Goal: Information Seeking & Learning: Find contact information

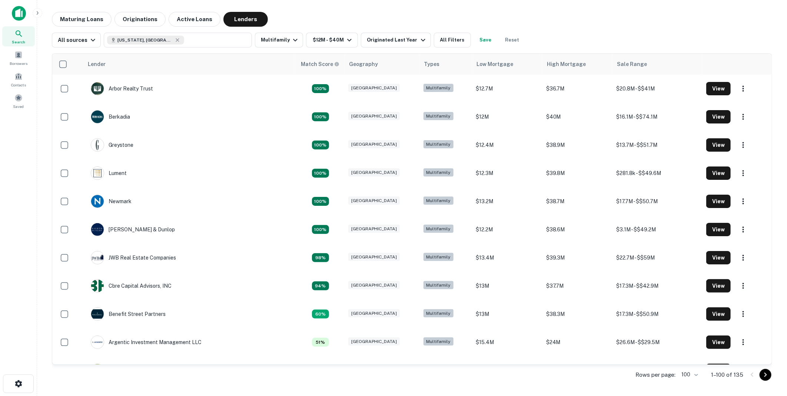
scroll to position [2236, 0]
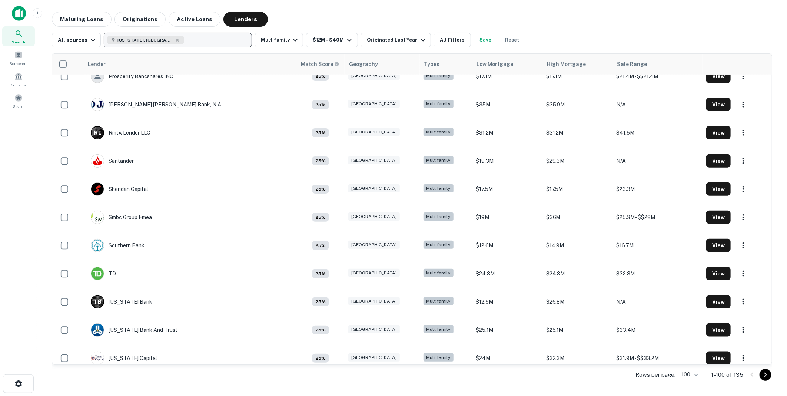
click at [154, 39] on button "[US_STATE], [GEOGRAPHIC_DATA]" at bounding box center [178, 40] width 148 height 15
click at [174, 39] on icon "button" at bounding box center [177, 40] width 6 height 6
click at [132, 37] on p "Enter addresses, locations or lender names" at bounding box center [170, 40] width 120 height 9
type input "**********"
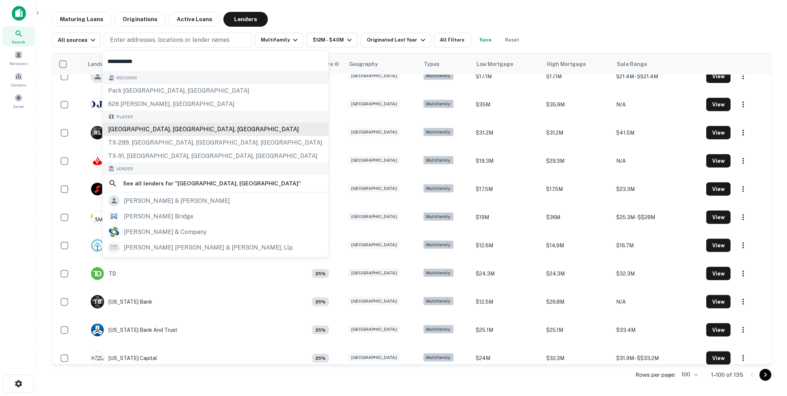
click at [130, 127] on div "Sherman, TX, USA" at bounding box center [216, 129] width 226 height 13
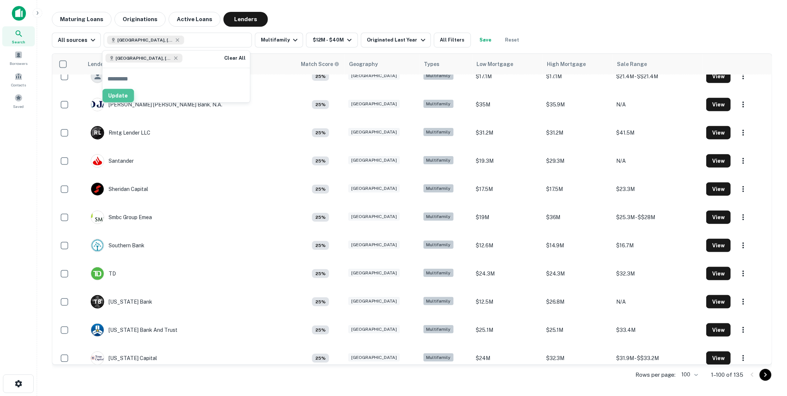
click at [134, 97] on button "Update" at bounding box center [118, 95] width 31 height 13
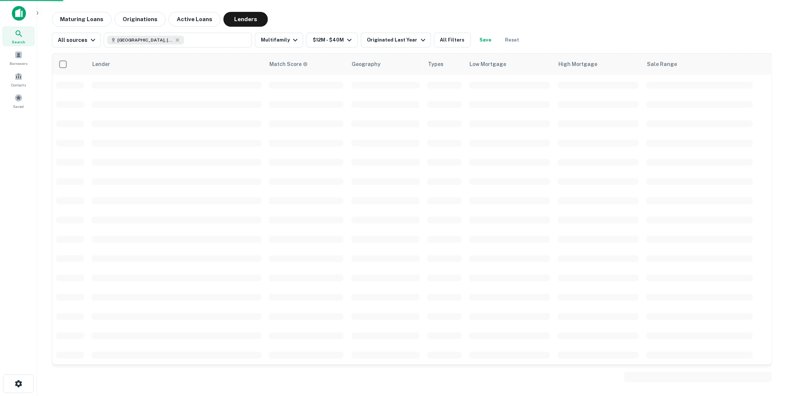
scroll to position [1636, 0]
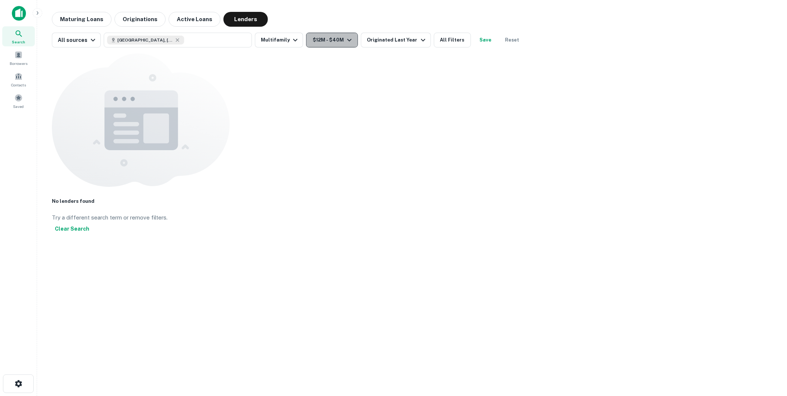
click at [347, 40] on icon "button" at bounding box center [349, 40] width 4 height 3
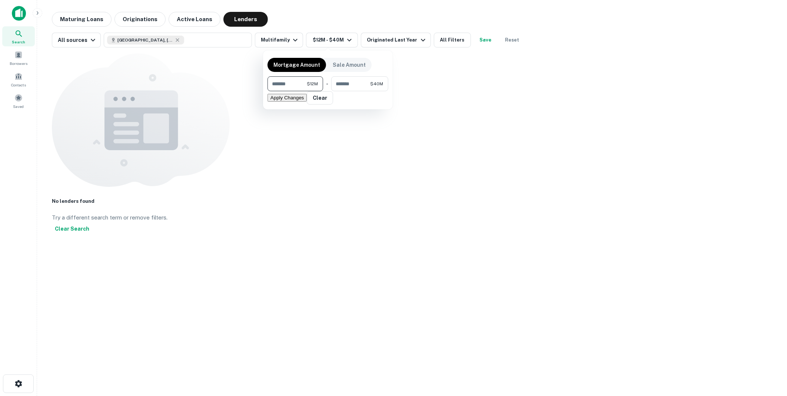
click at [298, 83] on input "********" at bounding box center [286, 83] width 39 height 15
type input "*"
type input "*******"
type input "*********"
click at [307, 101] on button "Apply Changes" at bounding box center [286, 98] width 39 height 8
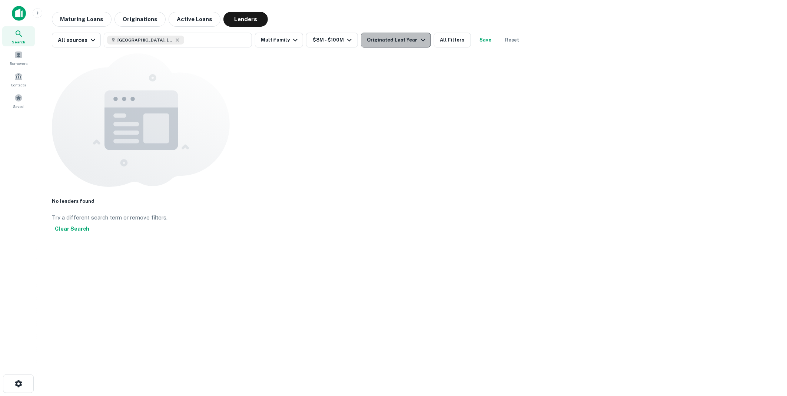
click at [419, 38] on icon "button" at bounding box center [423, 40] width 9 height 9
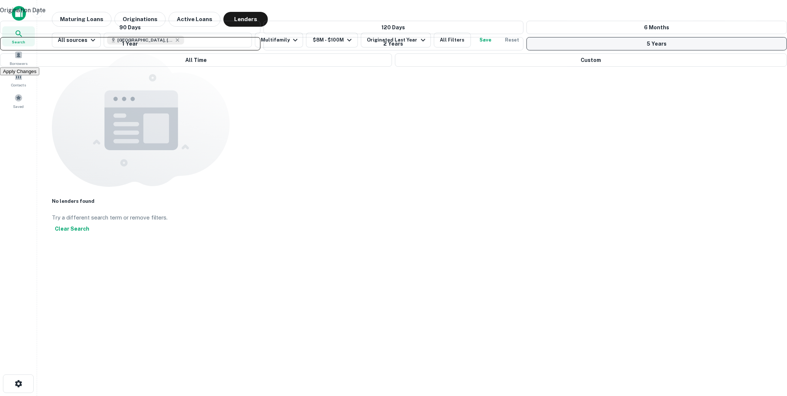
click at [526, 50] on button "5 Years" at bounding box center [656, 43] width 260 height 13
click at [39, 75] on button "Apply Changes" at bounding box center [19, 71] width 39 height 8
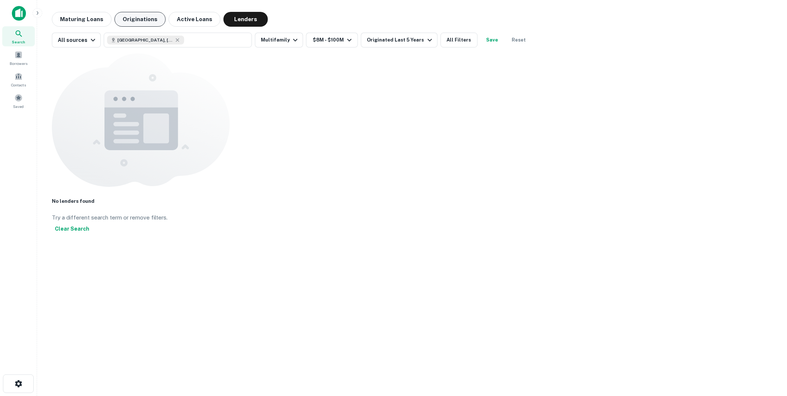
click at [134, 16] on button "Originations" at bounding box center [139, 19] width 51 height 15
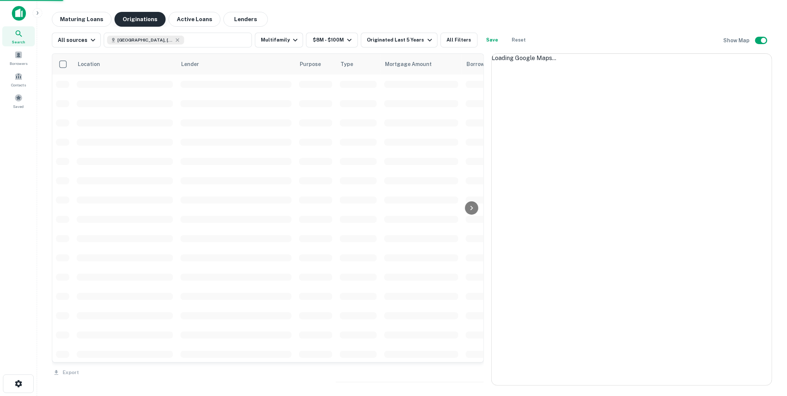
click at [134, 16] on button "Originations" at bounding box center [139, 19] width 51 height 15
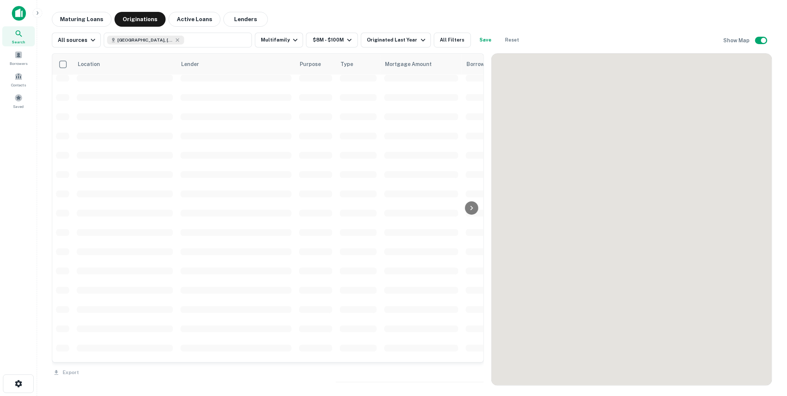
scroll to position [1143, 0]
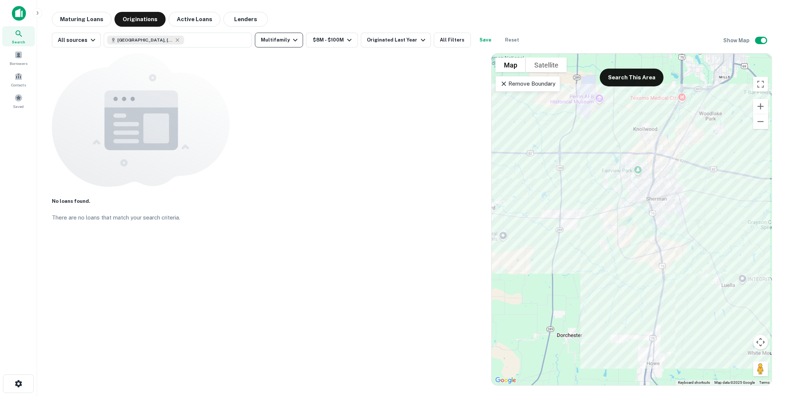
click at [291, 41] on icon "button" at bounding box center [295, 40] width 9 height 9
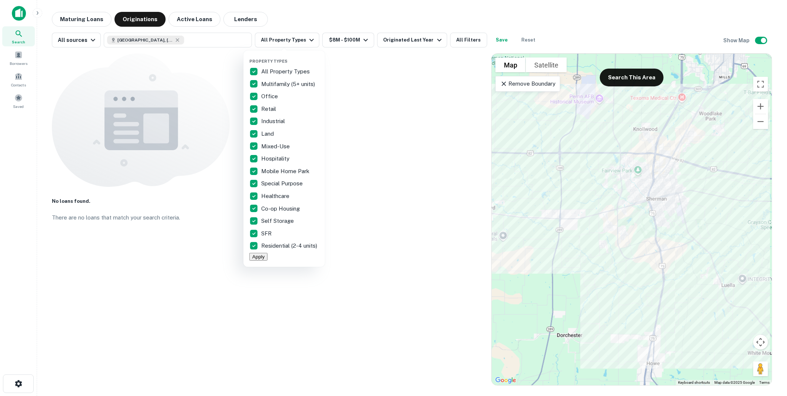
click at [267, 260] on button "Apply" at bounding box center [258, 257] width 18 height 8
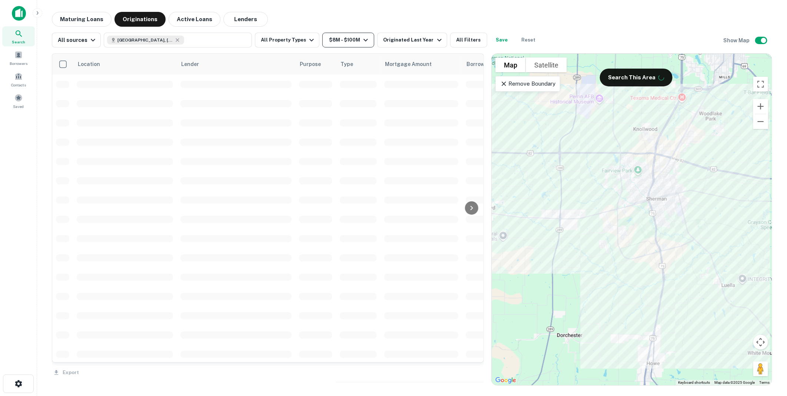
click at [363, 38] on icon "button" at bounding box center [365, 40] width 9 height 9
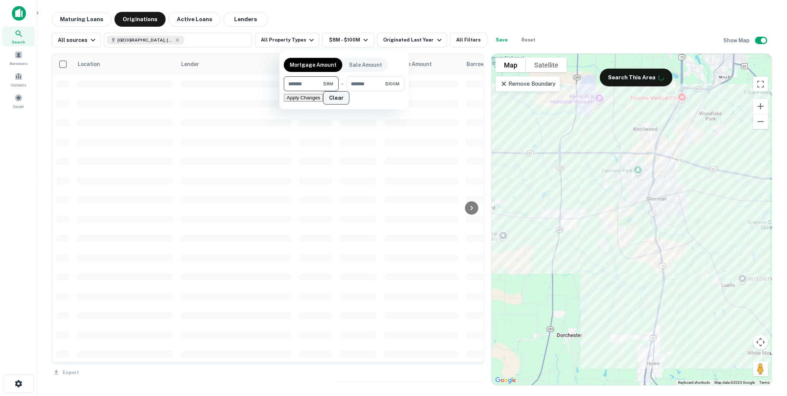
click at [323, 104] on button "Clear" at bounding box center [336, 97] width 26 height 13
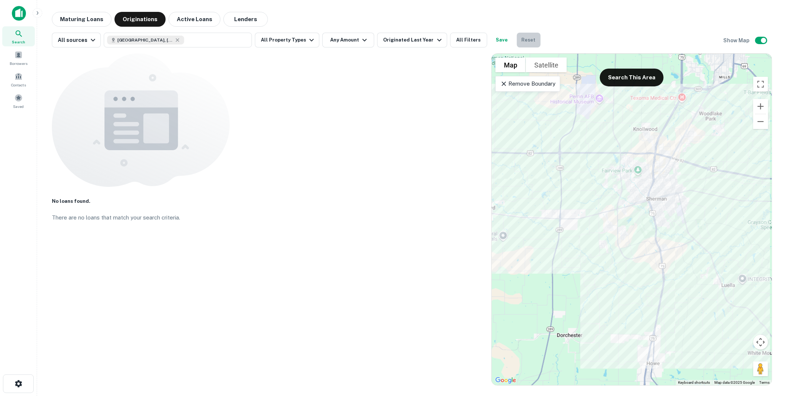
click at [517, 38] on button "Reset" at bounding box center [529, 40] width 24 height 15
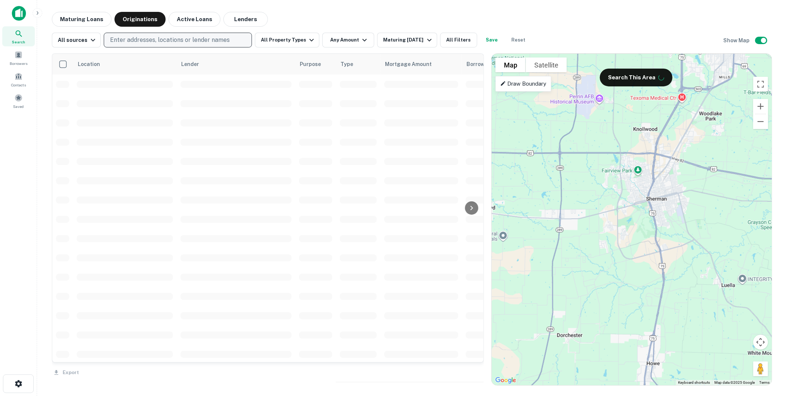
click at [130, 37] on p "Enter addresses, locations or lender names" at bounding box center [170, 40] width 120 height 9
type input "**********"
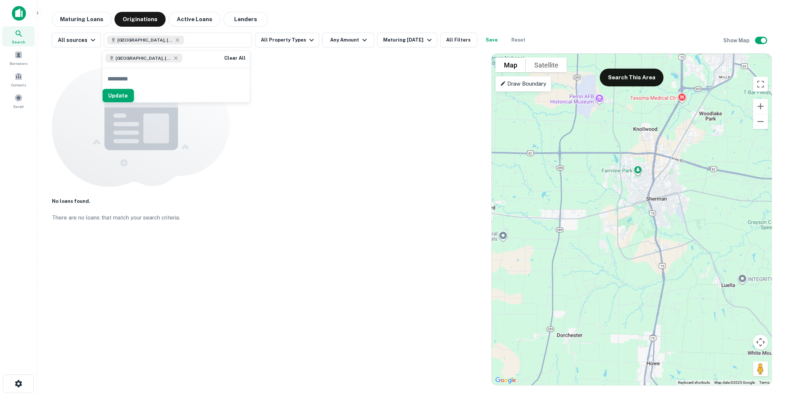
click at [134, 96] on button "Update" at bounding box center [118, 95] width 31 height 13
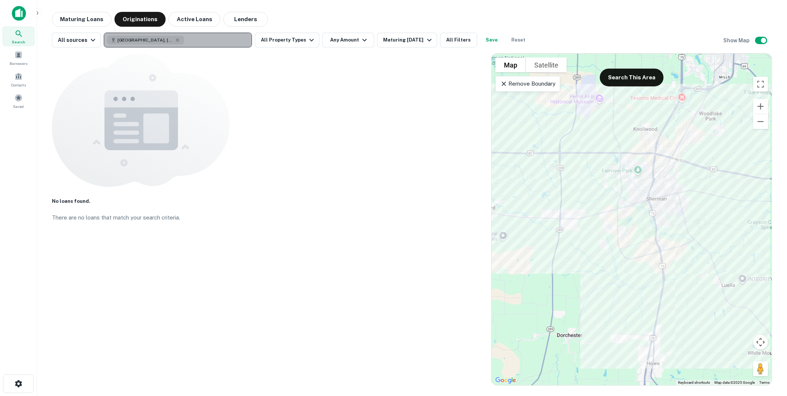
click at [172, 40] on button "Sherman, TX, USA" at bounding box center [178, 40] width 148 height 15
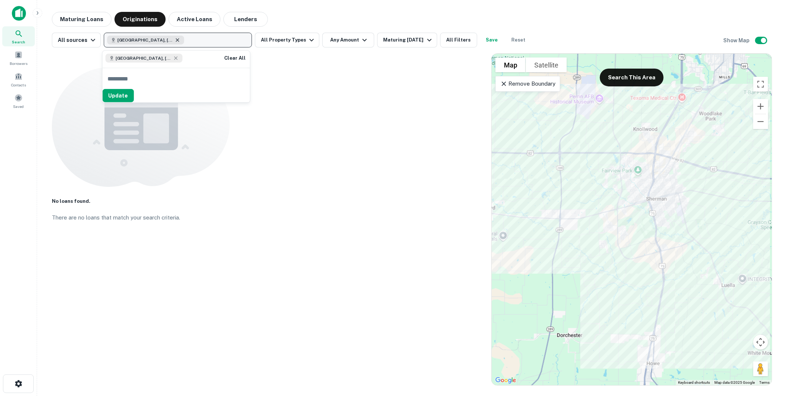
click at [174, 40] on icon "button" at bounding box center [177, 40] width 6 height 6
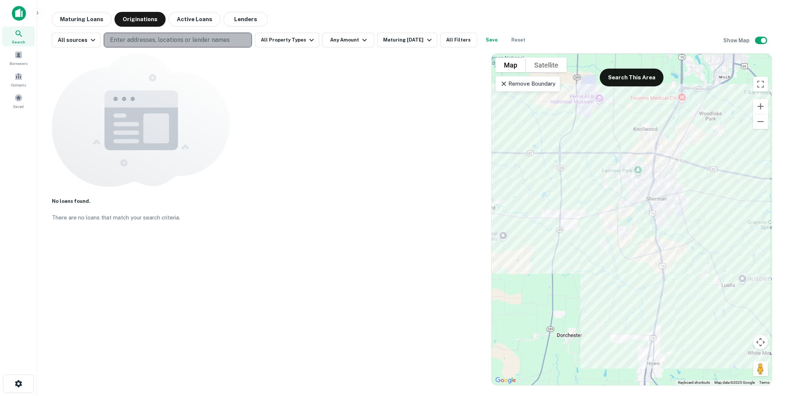
click at [142, 38] on p "Enter addresses, locations or lender names" at bounding box center [170, 40] width 120 height 9
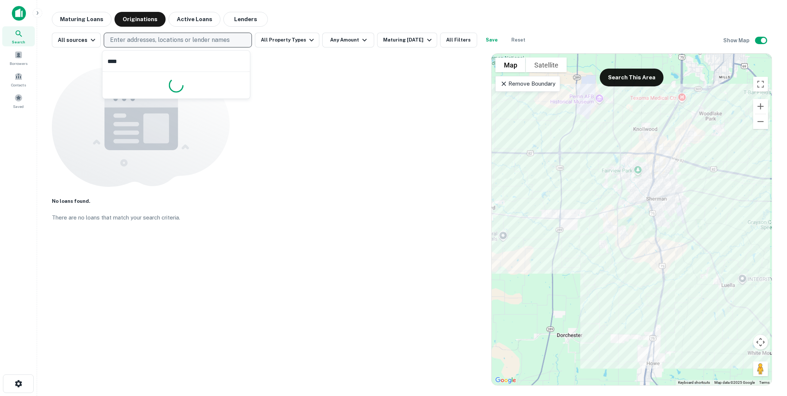
type input "*****"
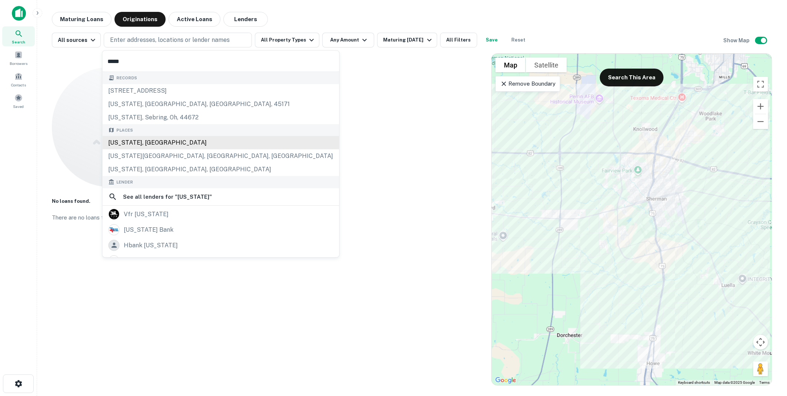
click at [129, 142] on div "[US_STATE], [GEOGRAPHIC_DATA]" at bounding box center [221, 142] width 237 height 13
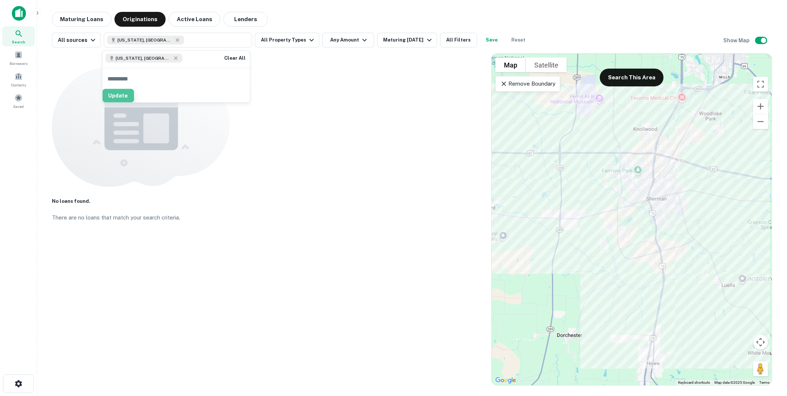
click at [134, 97] on button "Update" at bounding box center [118, 95] width 31 height 13
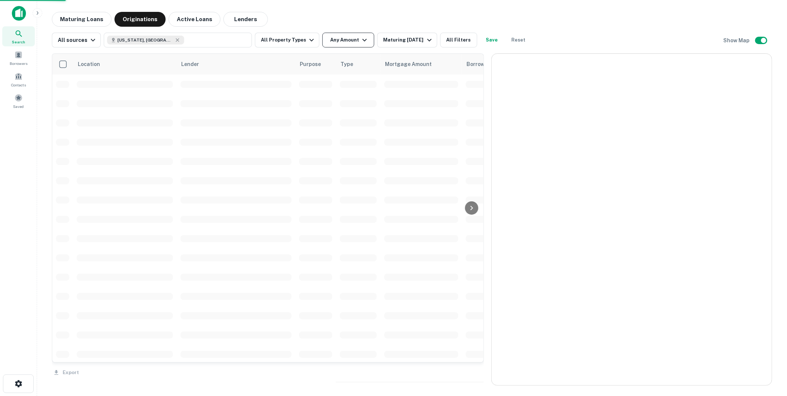
click at [361, 39] on icon "button" at bounding box center [364, 40] width 9 height 9
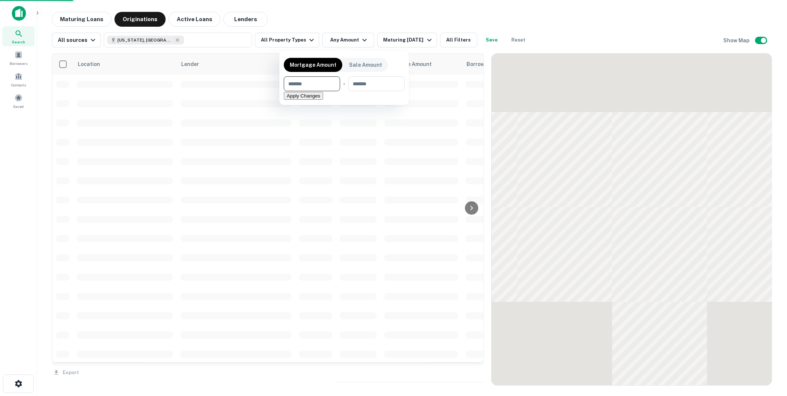
click at [309, 85] on input "number" at bounding box center [309, 83] width 51 height 15
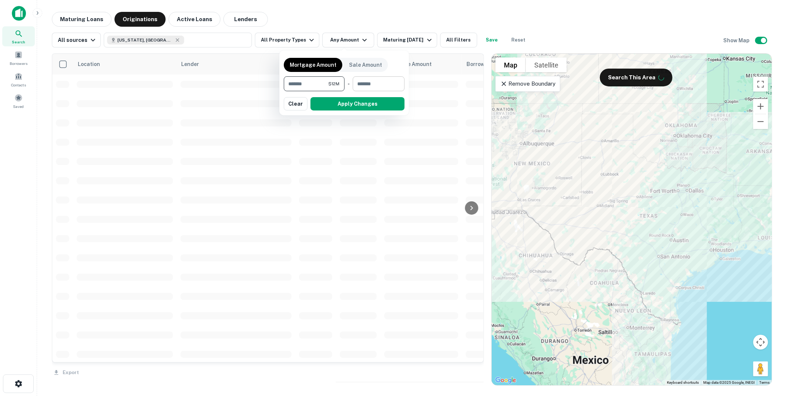
type input "********"
click at [365, 86] on input "number" at bounding box center [376, 83] width 47 height 15
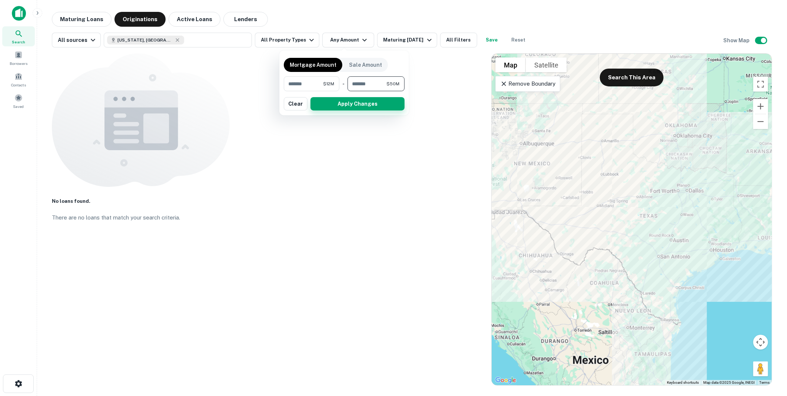
type input "********"
click at [356, 101] on button "Apply Changes" at bounding box center [357, 103] width 94 height 13
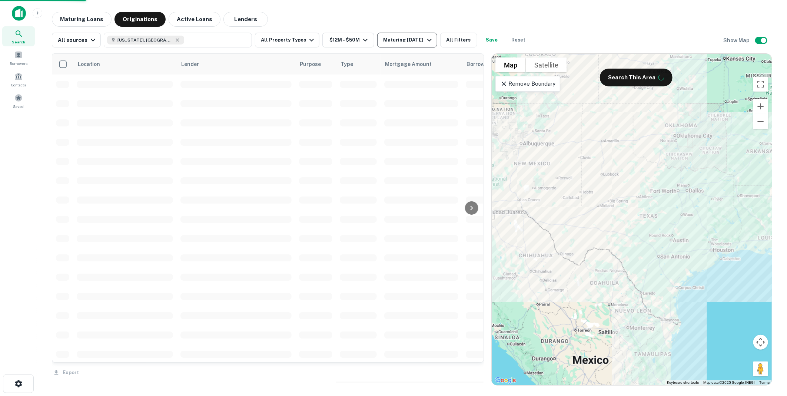
click at [426, 39] on icon "button" at bounding box center [429, 40] width 9 height 9
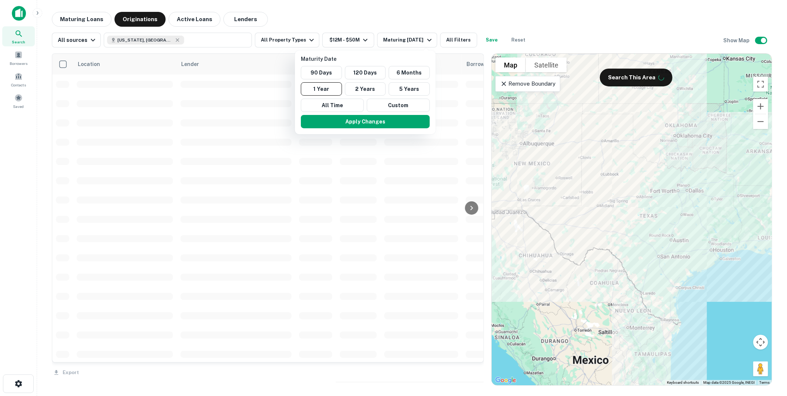
click at [456, 39] on div at bounding box center [393, 198] width 787 height 396
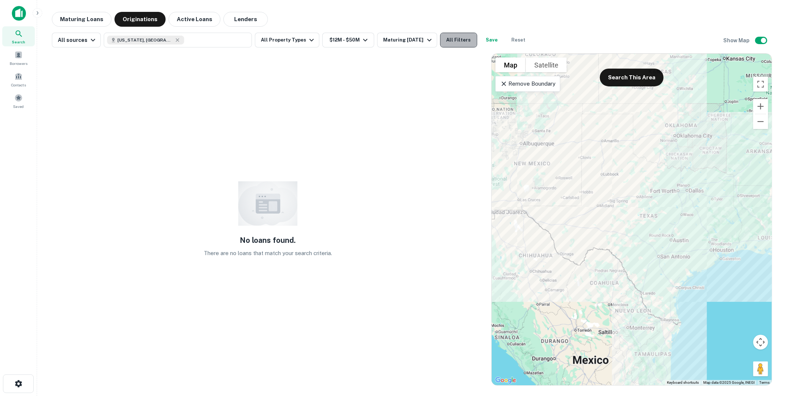
click at [454, 39] on button "All Filters" at bounding box center [458, 40] width 37 height 15
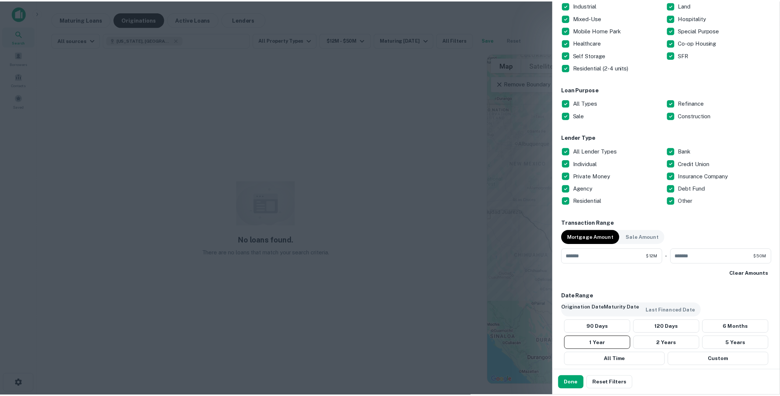
scroll to position [288, 0]
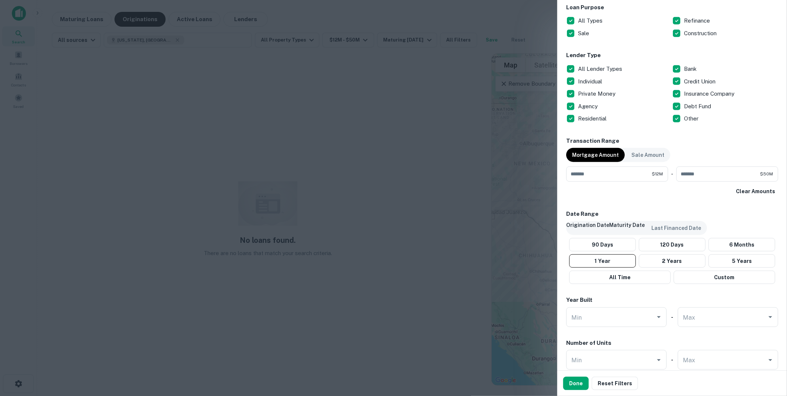
click at [588, 228] on p "Origination Date" at bounding box center [587, 225] width 43 height 8
click at [597, 259] on button "1 Year" at bounding box center [600, 260] width 69 height 13
click at [576, 384] on button "Done" at bounding box center [576, 382] width 26 height 13
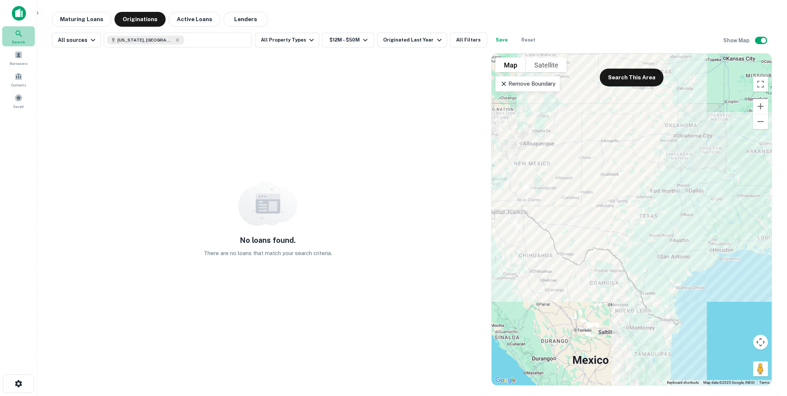
click at [16, 33] on icon at bounding box center [19, 33] width 6 height 6
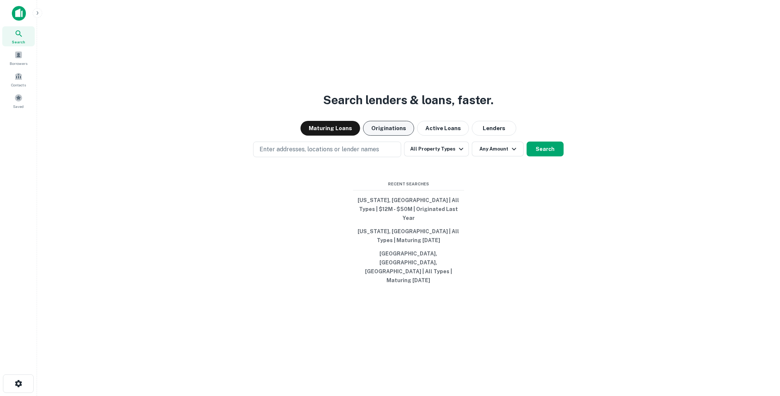
click at [388, 136] on button "Originations" at bounding box center [388, 128] width 51 height 15
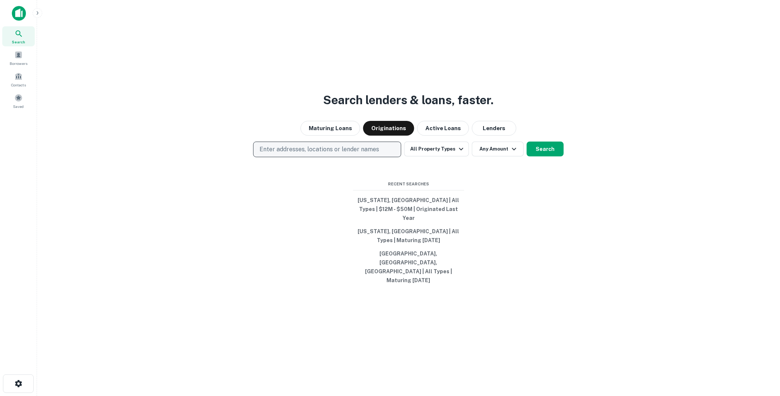
click at [310, 154] on p "Enter addresses, locations or lender names" at bounding box center [320, 149] width 120 height 9
type input "*****"
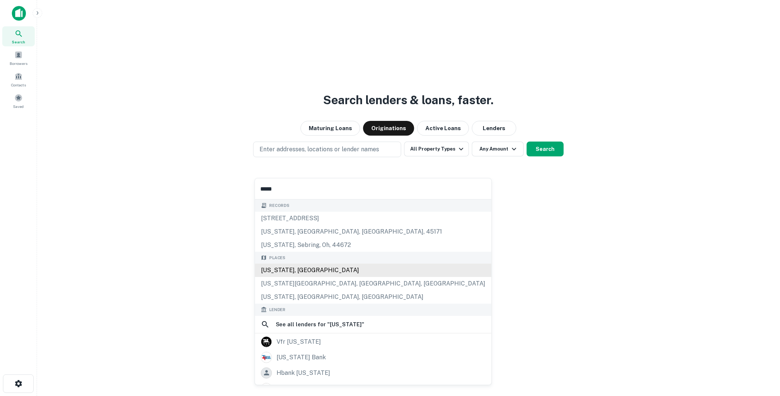
click at [275, 269] on div "[US_STATE], [GEOGRAPHIC_DATA]" at bounding box center [373, 269] width 237 height 13
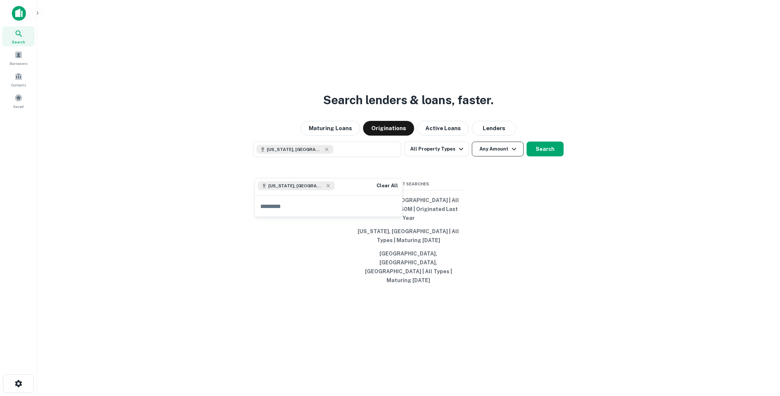
click at [516, 153] on icon "button" at bounding box center [514, 148] width 9 height 9
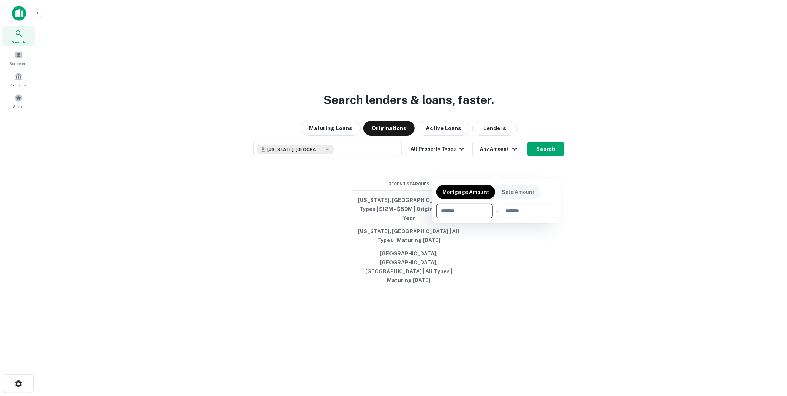
click at [458, 209] on input "number" at bounding box center [461, 210] width 51 height 15
type input "********"
click at [520, 211] on input "number" at bounding box center [528, 210] width 47 height 15
type input "********"
click at [590, 199] on div at bounding box center [393, 198] width 787 height 396
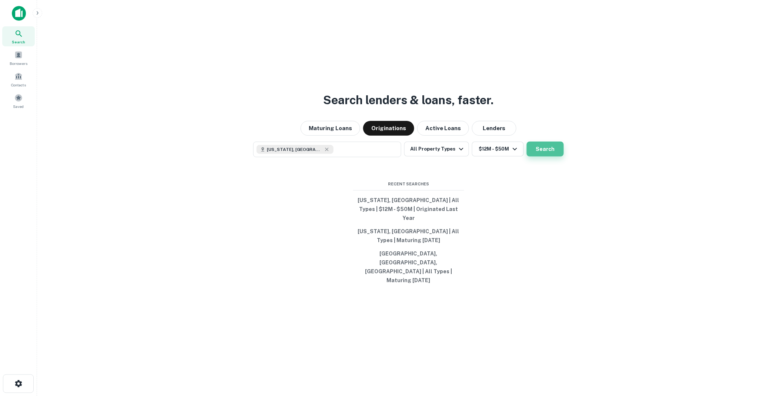
click at [544, 156] on button "Search" at bounding box center [545, 148] width 37 height 15
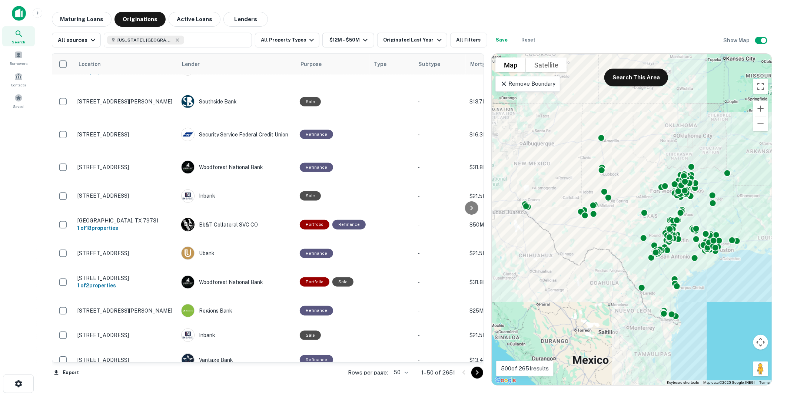
scroll to position [435, 0]
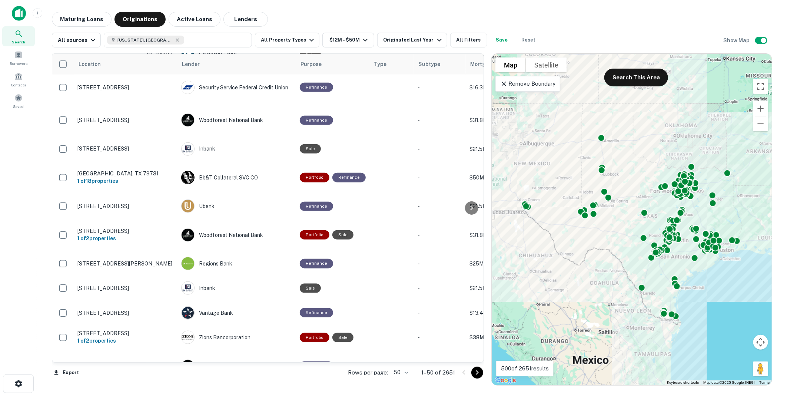
click at [408, 373] on body "Search Borrowers Contacts Saved Maturing Loans Originations Active Loans Lender…" at bounding box center [393, 198] width 787 height 396
click at [400, 378] on li "100" at bounding box center [400, 379] width 21 height 13
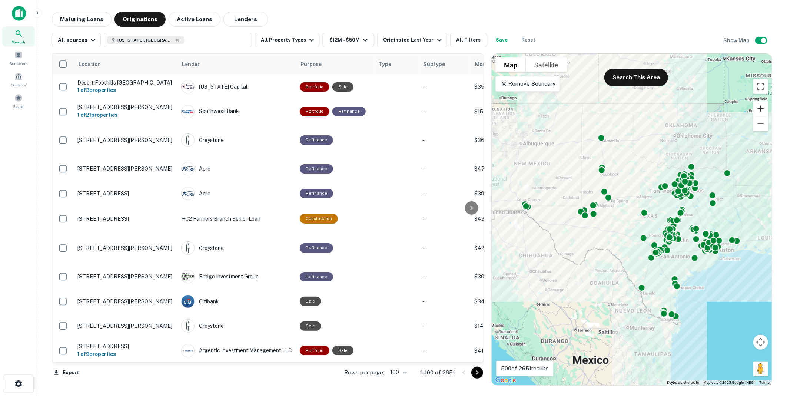
click at [762, 108] on button "Zoom in" at bounding box center [760, 108] width 15 height 15
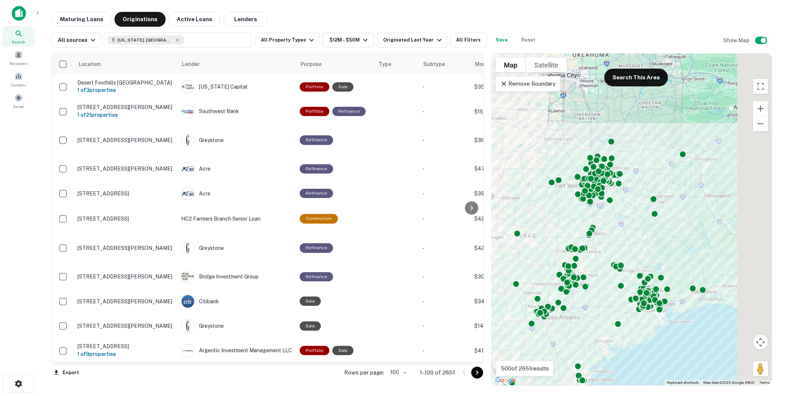
drag, startPoint x: 703, startPoint y: 216, endPoint x: 564, endPoint y: 240, distance: 141.3
click at [564, 240] on div "To activate drag with keyboard, press Alt + Enter. Once in keyboard drag state,…" at bounding box center [632, 219] width 280 height 331
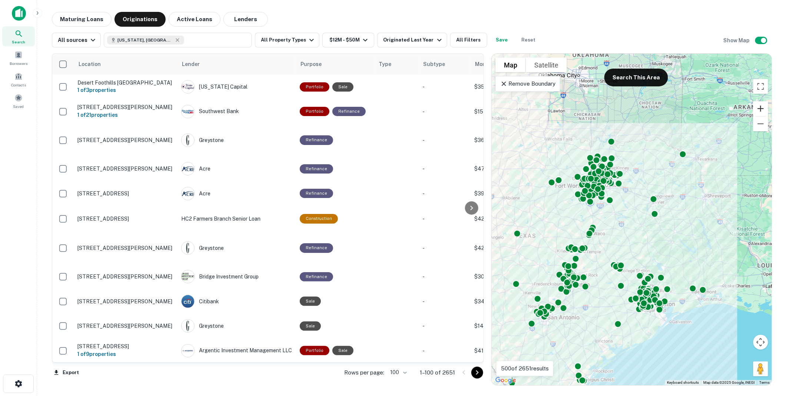
click at [759, 110] on button "Zoom in" at bounding box center [760, 108] width 15 height 15
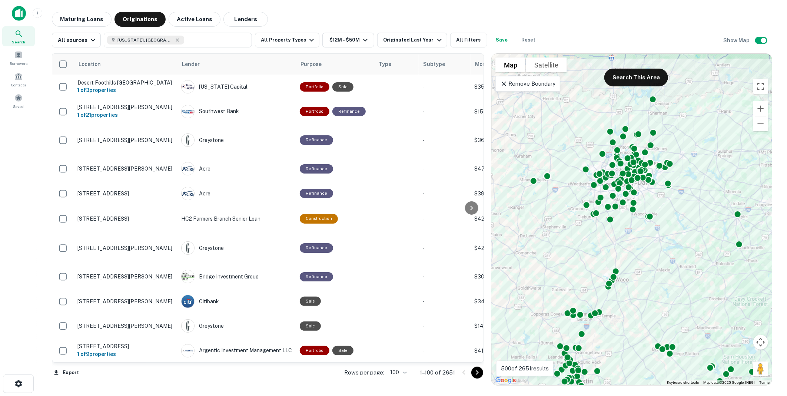
drag, startPoint x: 634, startPoint y: 195, endPoint x: 698, endPoint y: 227, distance: 72.1
click at [698, 227] on div "To activate drag with keyboard, press Alt + Enter. Once in keyboard drag state,…" at bounding box center [632, 219] width 280 height 331
click at [759, 107] on button "Zoom in" at bounding box center [760, 108] width 15 height 15
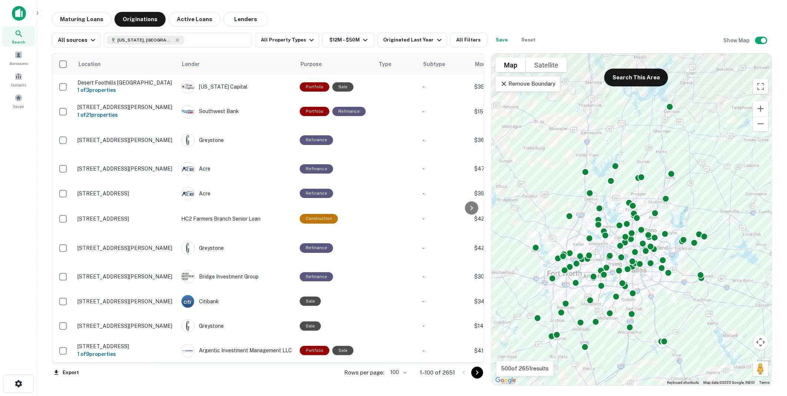
drag, startPoint x: 657, startPoint y: 176, endPoint x: 653, endPoint y: 304, distance: 128.6
click at [653, 304] on div "To activate drag with keyboard, press Alt + Enter. Once in keyboard drag state,…" at bounding box center [632, 219] width 280 height 331
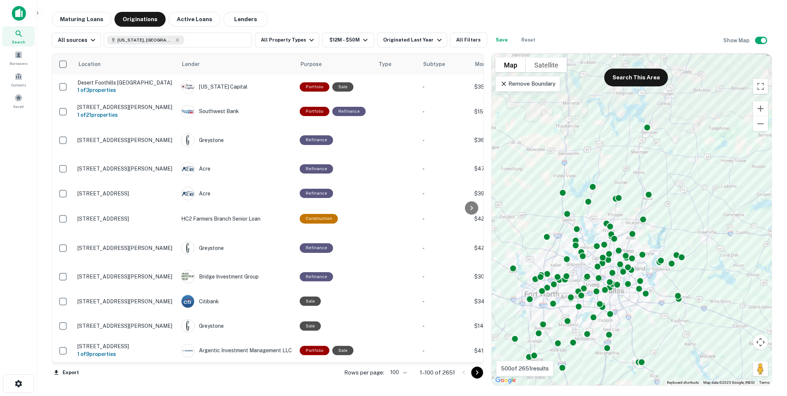
drag, startPoint x: 694, startPoint y: 176, endPoint x: 670, endPoint y: 199, distance: 32.7
click at [670, 199] on div "To activate drag with keyboard, press Alt + Enter. Once in keyboard drag state,…" at bounding box center [632, 219] width 280 height 331
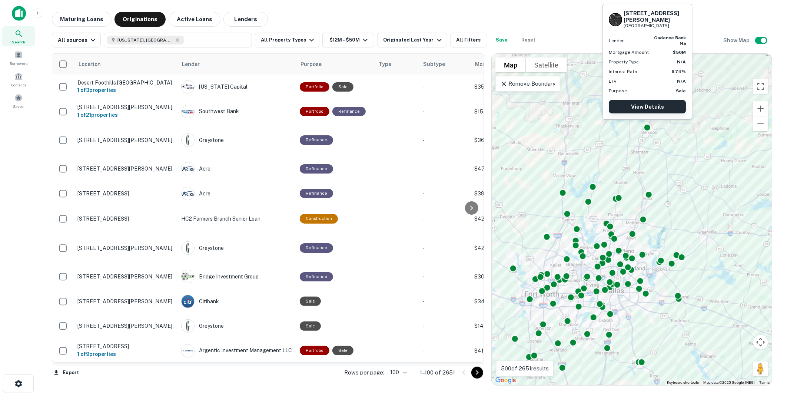
click at [646, 107] on link "View Details" at bounding box center [647, 106] width 77 height 13
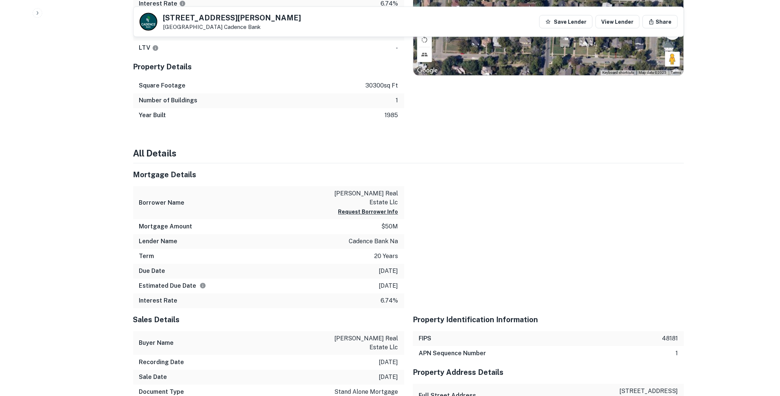
scroll to position [474, 0]
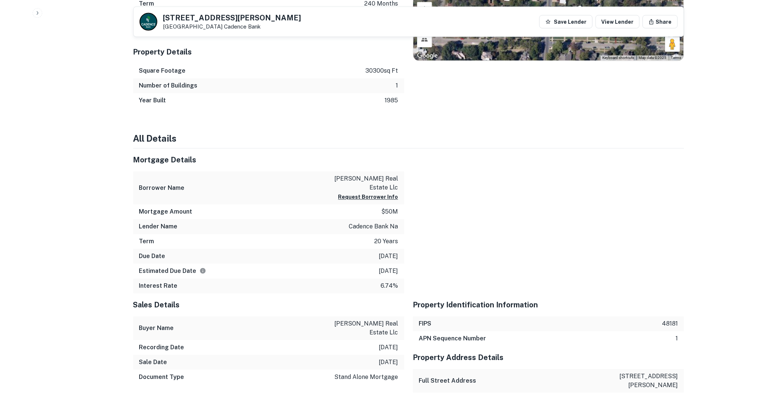
click at [369, 222] on p "cadence bank na" at bounding box center [373, 226] width 49 height 9
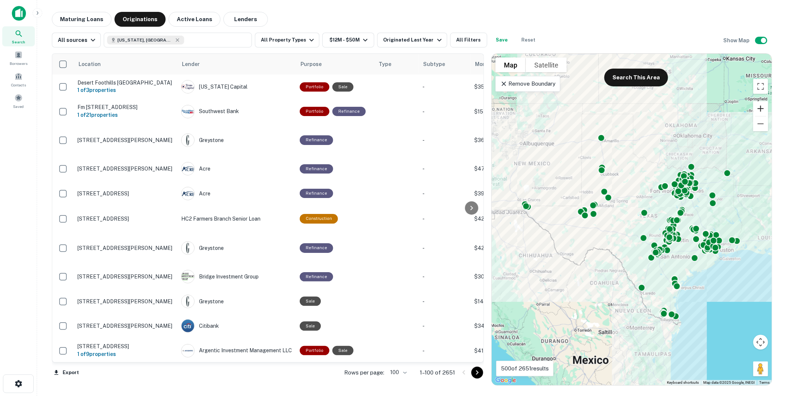
click at [762, 109] on button "Zoom in" at bounding box center [760, 108] width 15 height 15
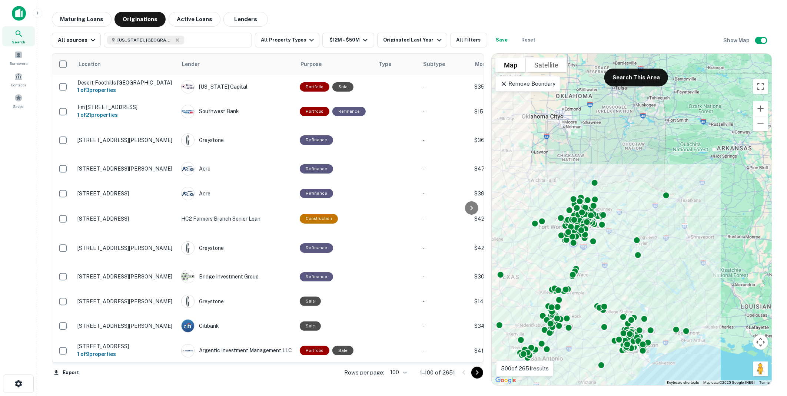
drag, startPoint x: 687, startPoint y: 223, endPoint x: 531, endPoint y: 287, distance: 168.9
click at [531, 287] on div "To activate drag with keyboard, press Alt + Enter. Once in keyboard drag state,…" at bounding box center [632, 219] width 280 height 331
click at [760, 109] on button "Zoom in" at bounding box center [760, 108] width 15 height 15
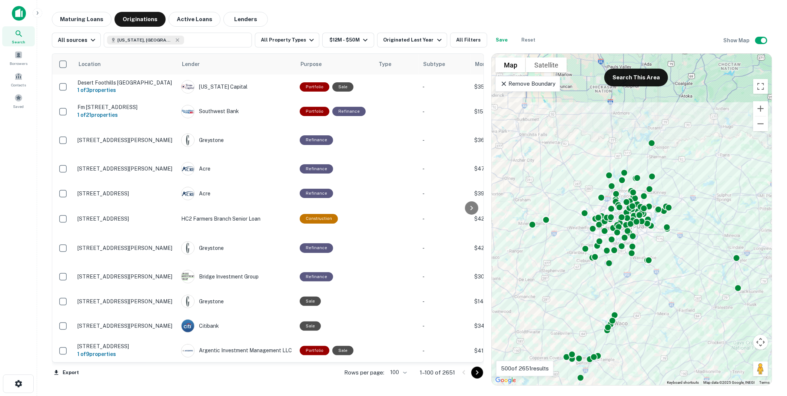
drag, startPoint x: 576, startPoint y: 242, endPoint x: 682, endPoint y: 235, distance: 106.5
click at [682, 235] on div "To activate drag with keyboard, press Alt + Enter. Once in keyboard drag state,…" at bounding box center [632, 219] width 280 height 331
click at [239, 17] on button "Lenders" at bounding box center [245, 19] width 44 height 15
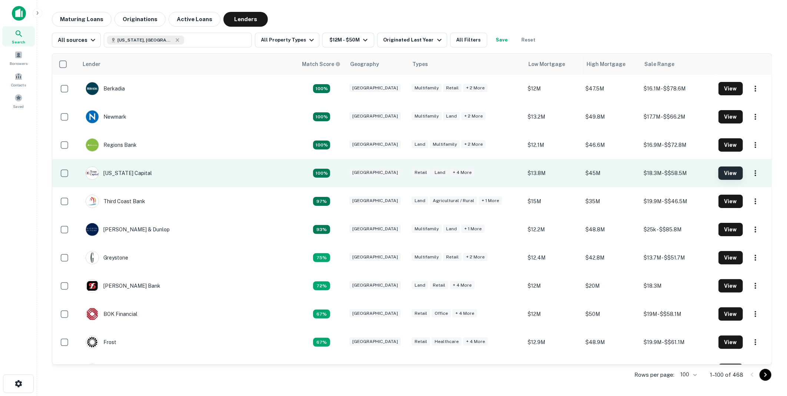
click at [718, 172] on button "View" at bounding box center [730, 172] width 24 height 13
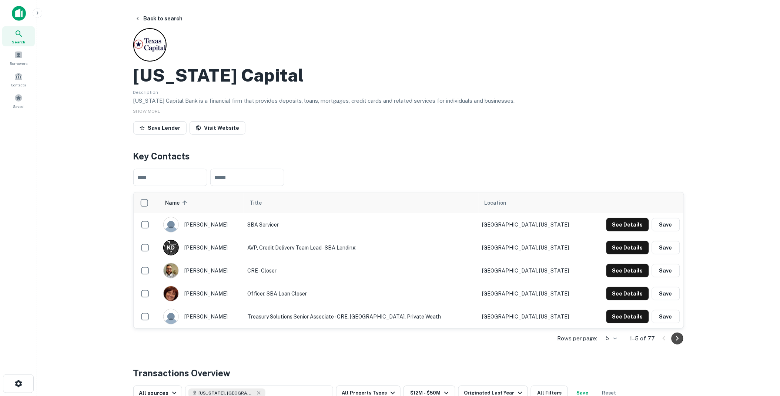
click at [677, 337] on icon "Go to next page" at bounding box center [677, 338] width 9 height 9
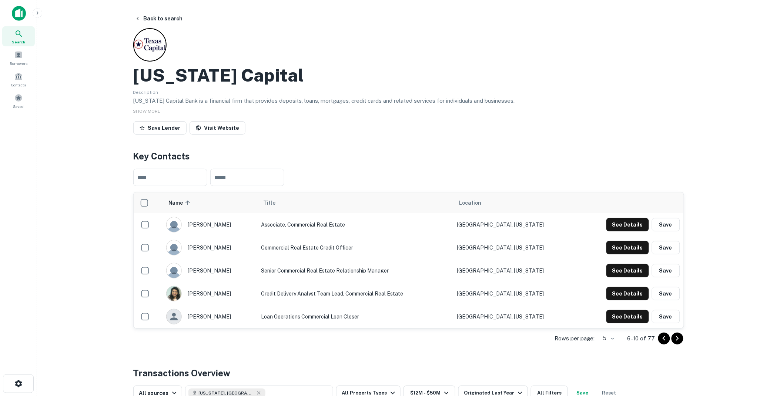
click at [677, 337] on icon "Go to next page" at bounding box center [677, 338] width 9 height 9
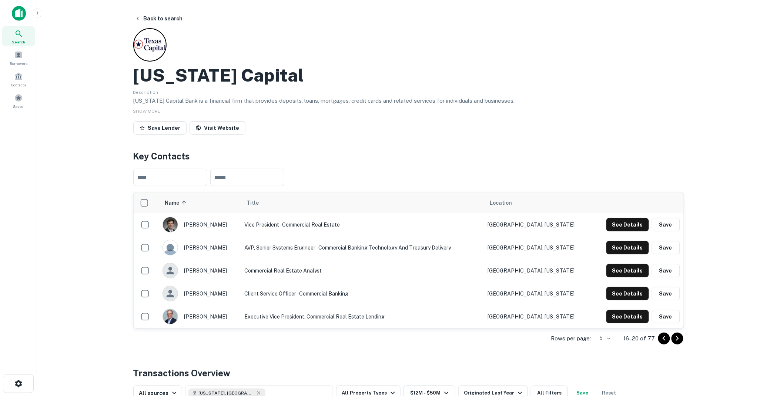
click at [677, 337] on icon "Go to next page" at bounding box center [677, 338] width 9 height 9
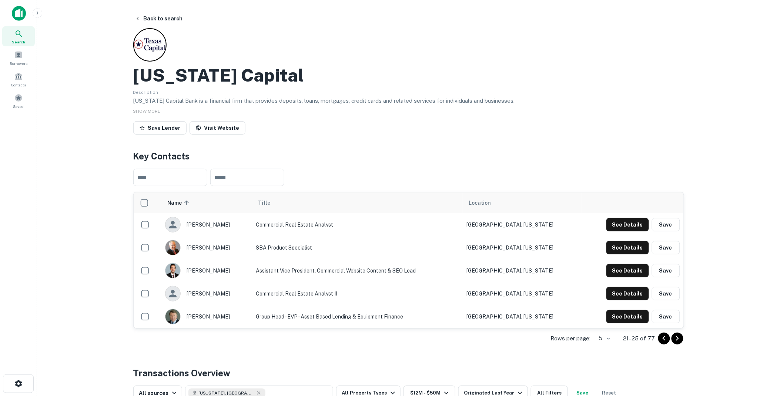
click at [677, 337] on icon "Go to next page" at bounding box center [677, 338] width 9 height 9
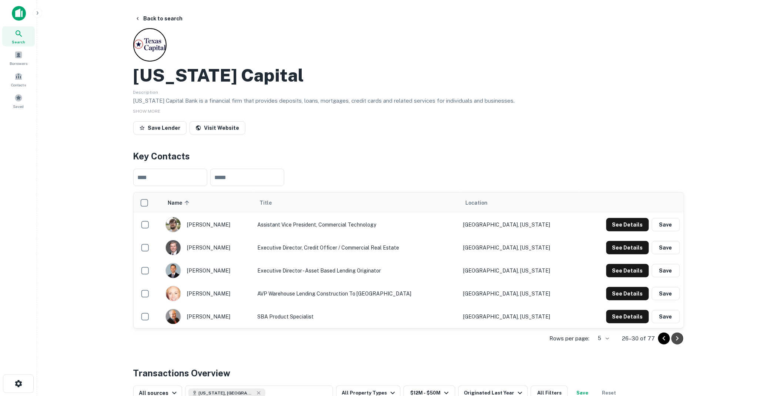
click at [677, 337] on icon "Go to next page" at bounding box center [677, 338] width 9 height 9
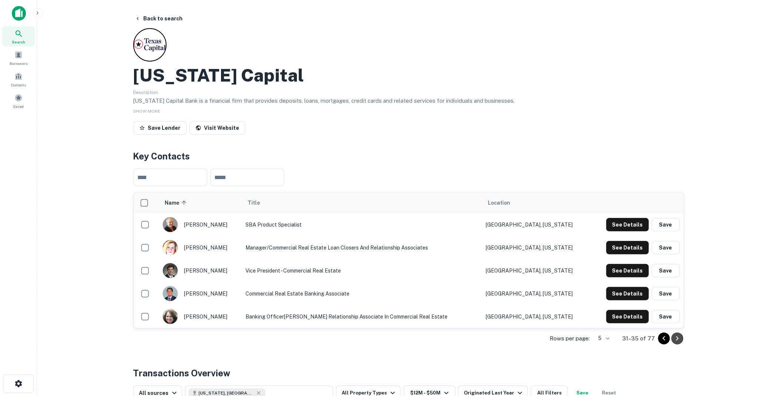
click at [677, 337] on icon "Go to next page" at bounding box center [677, 338] width 9 height 9
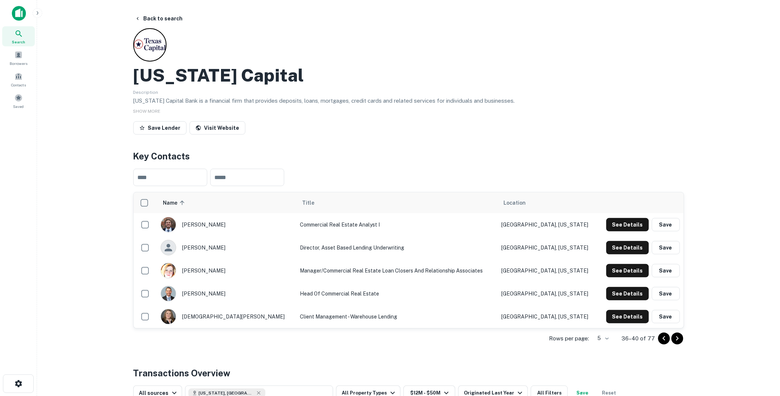
click at [677, 337] on icon "Go to next page" at bounding box center [677, 338] width 9 height 9
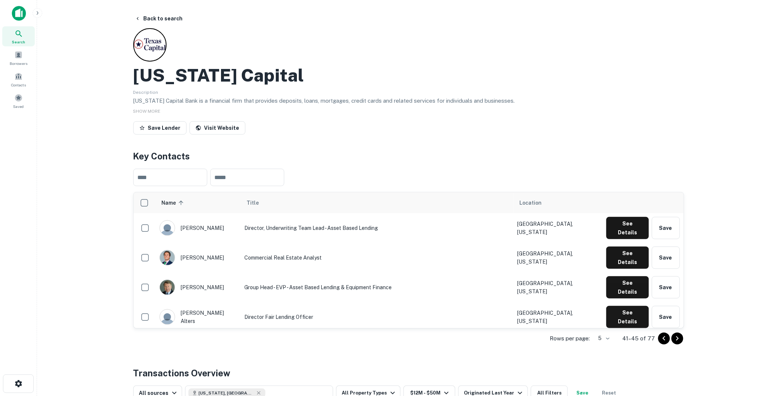
click at [664, 338] on icon "Go to previous page" at bounding box center [664, 338] width 9 height 9
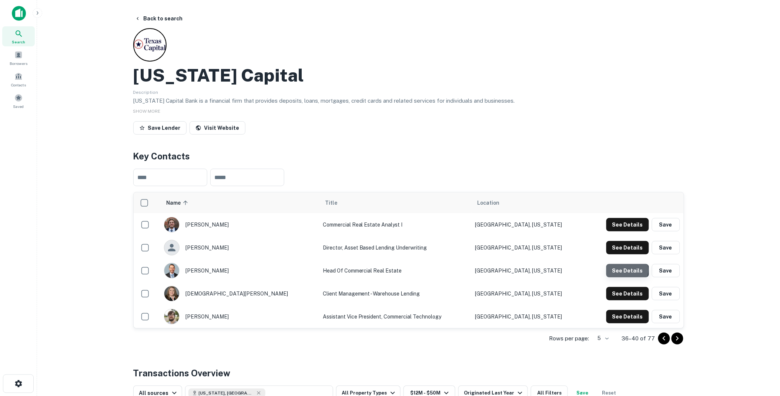
click at [625, 270] on button "See Details" at bounding box center [628, 270] width 43 height 13
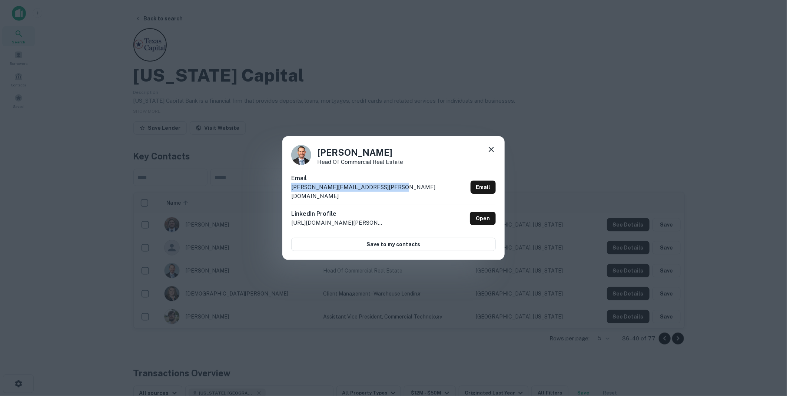
drag, startPoint x: 394, startPoint y: 191, endPoint x: 291, endPoint y: 191, distance: 103.7
click at [291, 191] on div "Email dustin.cosper@texascapitalbank.com Email" at bounding box center [393, 189] width 204 height 31
drag, startPoint x: 291, startPoint y: 191, endPoint x: 299, endPoint y: 191, distance: 7.8
copy p "dustin.cosper@texascapitalbank.com"
click at [492, 151] on icon at bounding box center [491, 149] width 9 height 9
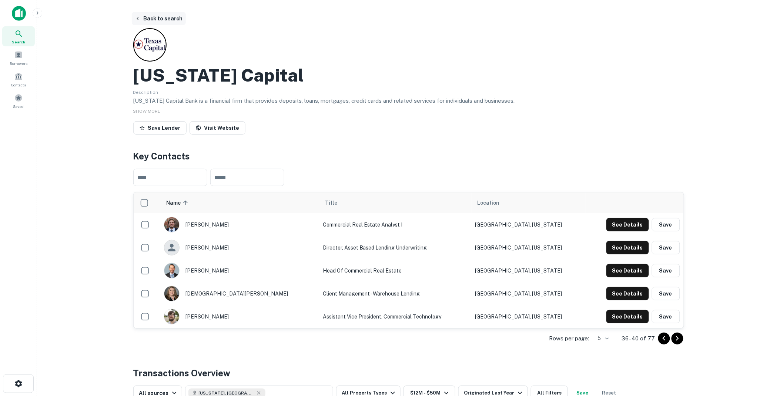
click at [163, 17] on button "Back to search" at bounding box center [159, 18] width 54 height 13
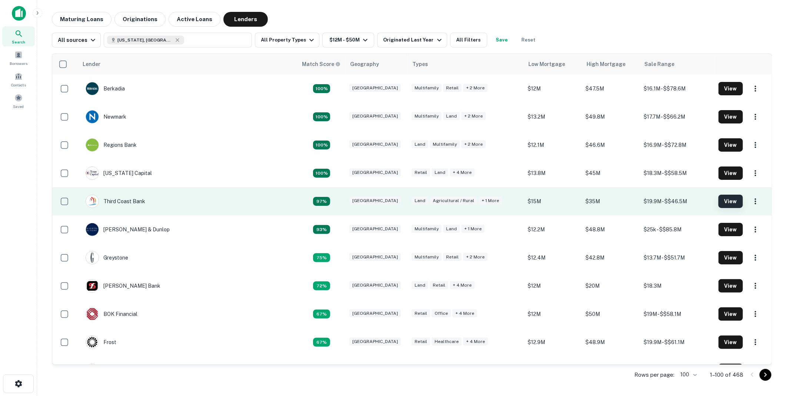
click at [719, 200] on button "View" at bounding box center [730, 200] width 24 height 13
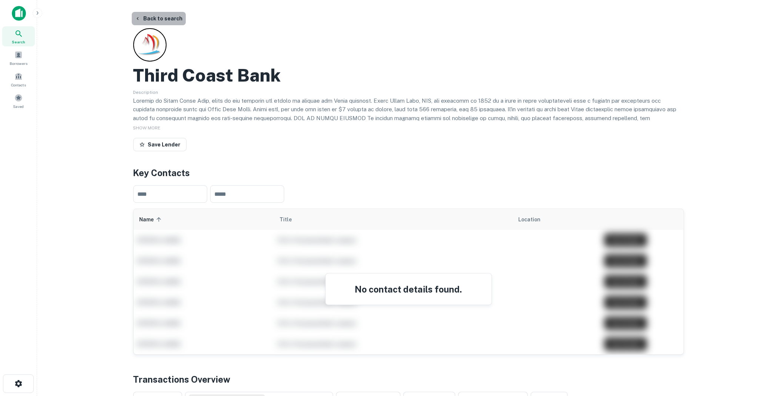
click at [161, 16] on button "Back to search" at bounding box center [159, 18] width 54 height 13
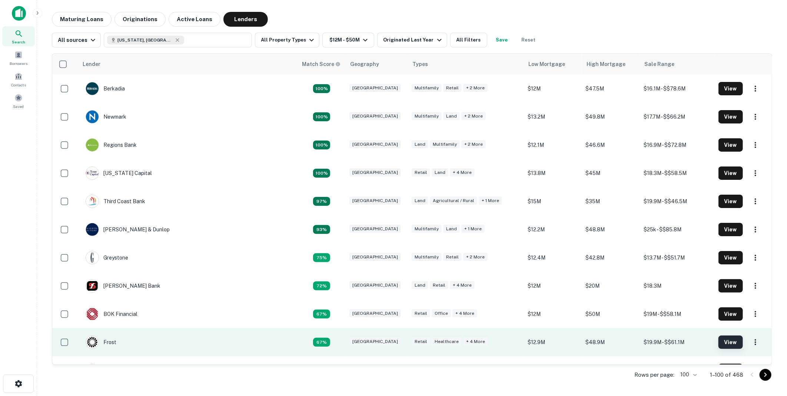
click at [720, 343] on button "View" at bounding box center [730, 341] width 24 height 13
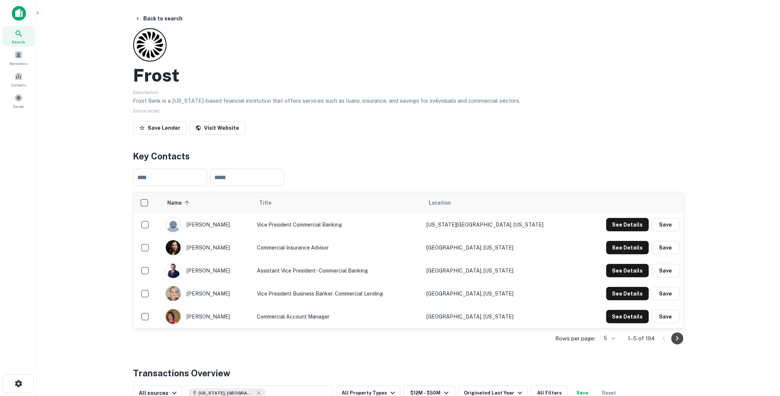
click at [677, 335] on icon "Go to next page" at bounding box center [677, 338] width 9 height 9
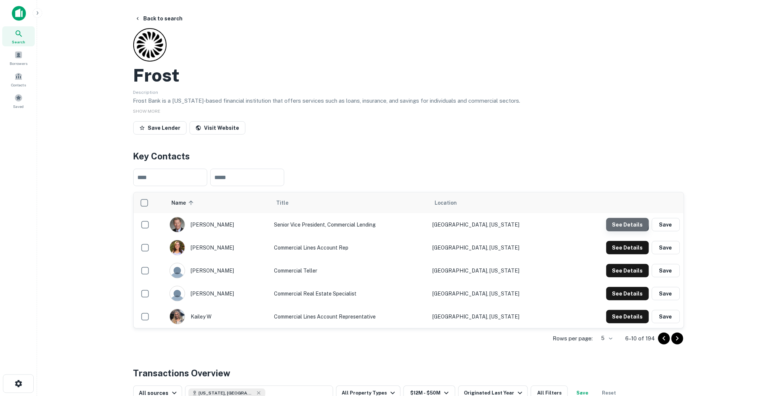
click at [623, 222] on button "See Details" at bounding box center [628, 224] width 43 height 13
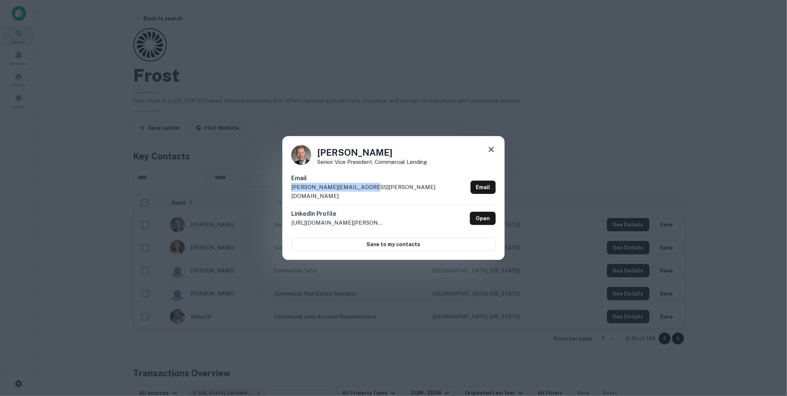
drag, startPoint x: 364, startPoint y: 192, endPoint x: 284, endPoint y: 191, distance: 79.6
click at [284, 191] on div "Jeff Fuller Senior Vice President, Commercial Lending Email jeff.fuller@frostba…" at bounding box center [393, 198] width 222 height 124
drag, startPoint x: 284, startPoint y: 191, endPoint x: 331, endPoint y: 190, distance: 46.3
copy p "jeff.fuller@frostbank.com"
click at [494, 154] on icon at bounding box center [491, 149] width 9 height 9
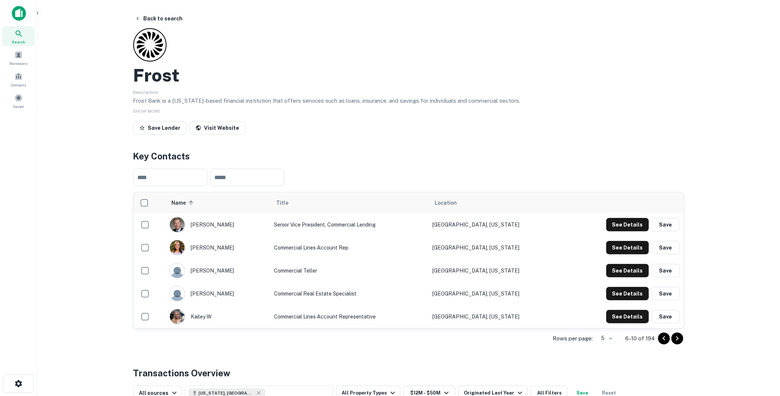
click at [677, 336] on icon "Go to next page" at bounding box center [677, 338] width 3 height 4
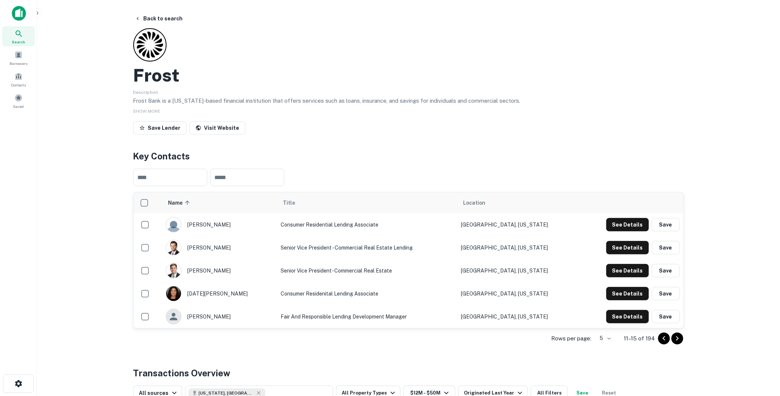
click at [676, 336] on icon "Go to next page" at bounding box center [677, 338] width 9 height 9
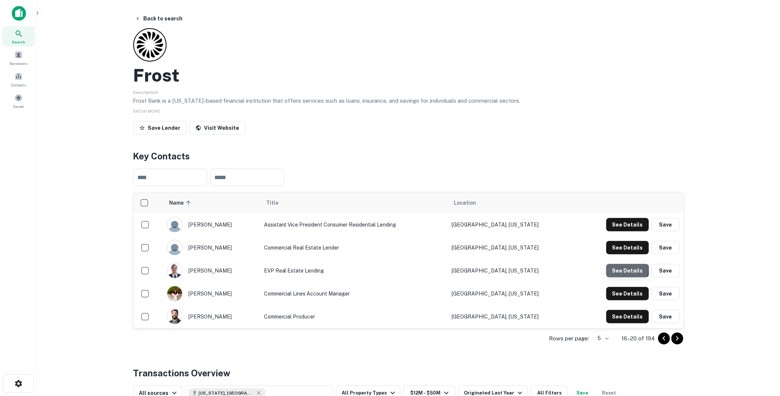
click at [627, 269] on button "See Details" at bounding box center [628, 270] width 43 height 13
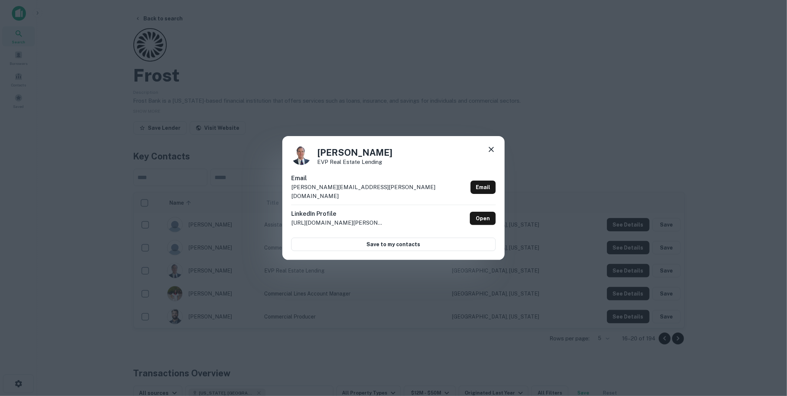
drag, startPoint x: 392, startPoint y: 199, endPoint x: 375, endPoint y: 197, distance: 16.8
click at [390, 198] on div "Email larry.chilton@frostbank.com Email" at bounding box center [393, 189] width 204 height 31
drag, startPoint x: 369, startPoint y: 189, endPoint x: 287, endPoint y: 193, distance: 81.6
click at [287, 193] on div "Larry Chilton EVP Real Estate Lending Email larry.chilton@frostbank.com Email L…" at bounding box center [393, 198] width 222 height 124
drag, startPoint x: 287, startPoint y: 193, endPoint x: 306, endPoint y: 191, distance: 19.0
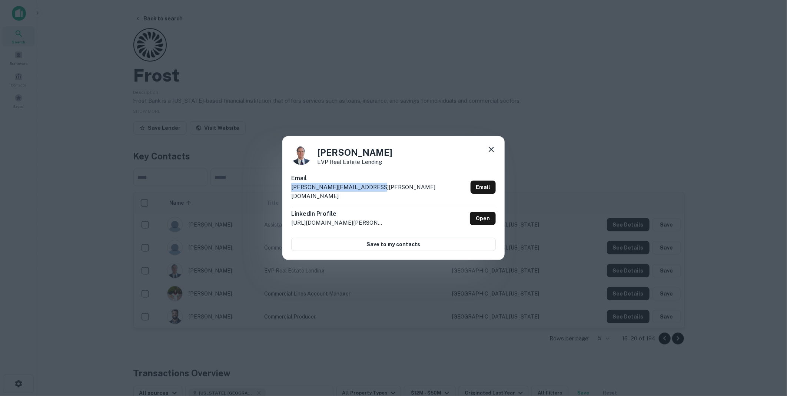
copy p "larry.chilton@frostbank.com"
click at [490, 152] on icon at bounding box center [491, 149] width 9 height 9
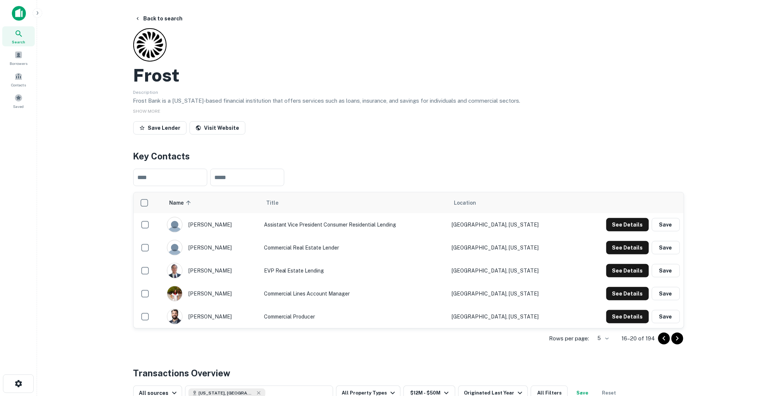
click at [677, 336] on icon "Go to next page" at bounding box center [677, 338] width 3 height 4
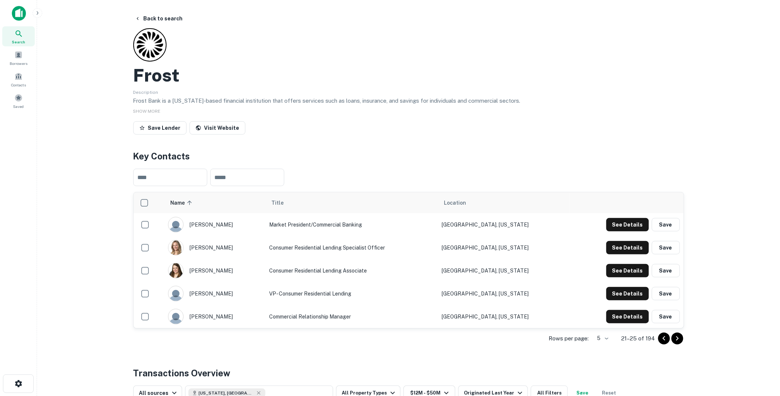
click at [677, 336] on icon "Go to next page" at bounding box center [677, 338] width 3 height 4
click at [679, 336] on icon "Go to next page" at bounding box center [677, 338] width 9 height 9
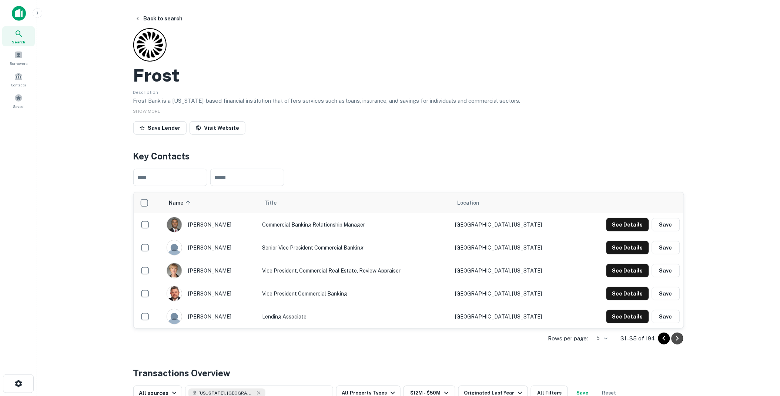
click at [679, 336] on icon "Go to next page" at bounding box center [677, 338] width 9 height 9
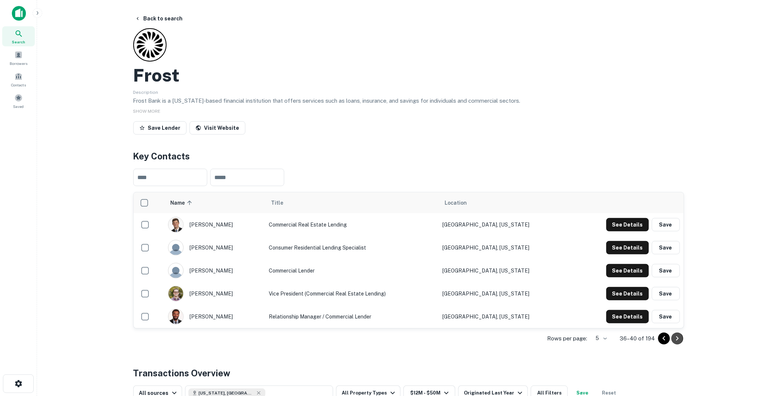
click at [679, 336] on icon "Go to next page" at bounding box center [677, 338] width 9 height 9
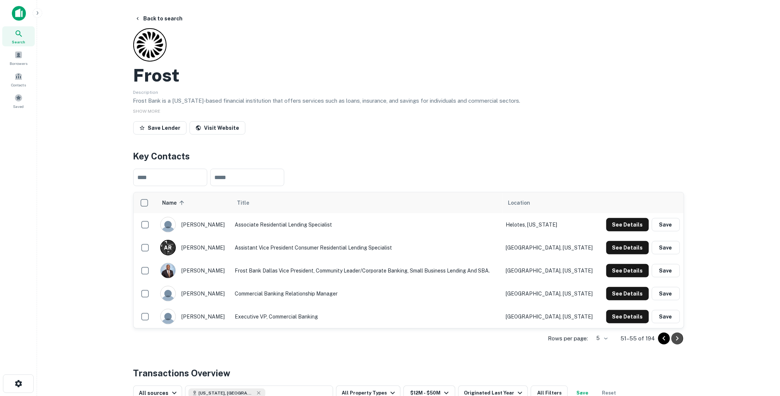
click at [679, 336] on icon "Go to next page" at bounding box center [677, 338] width 9 height 9
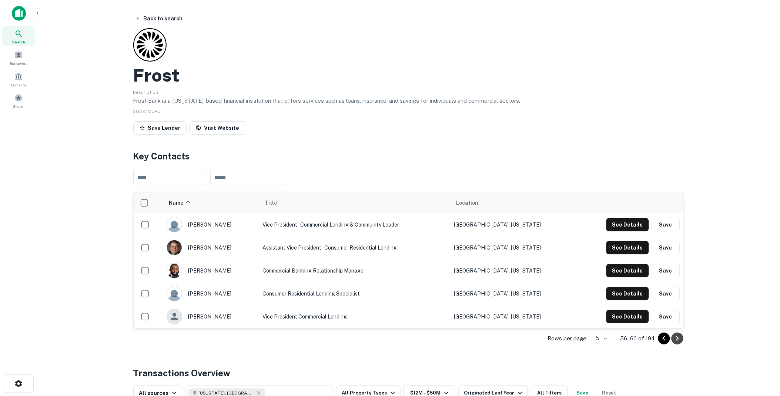
click at [679, 336] on icon "Go to next page" at bounding box center [677, 338] width 9 height 9
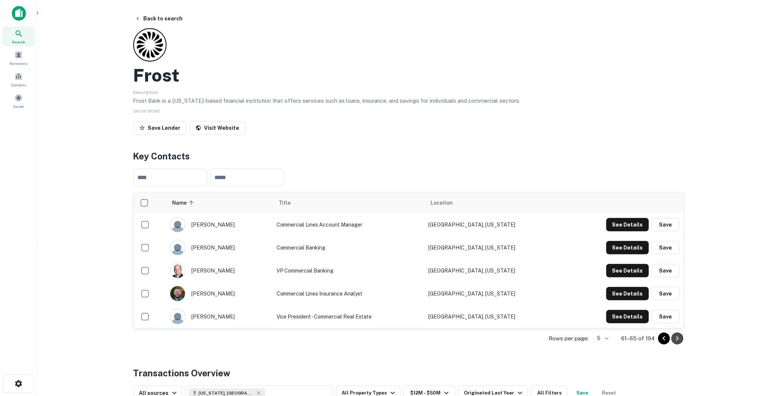
click at [679, 336] on icon "Go to next page" at bounding box center [677, 338] width 9 height 9
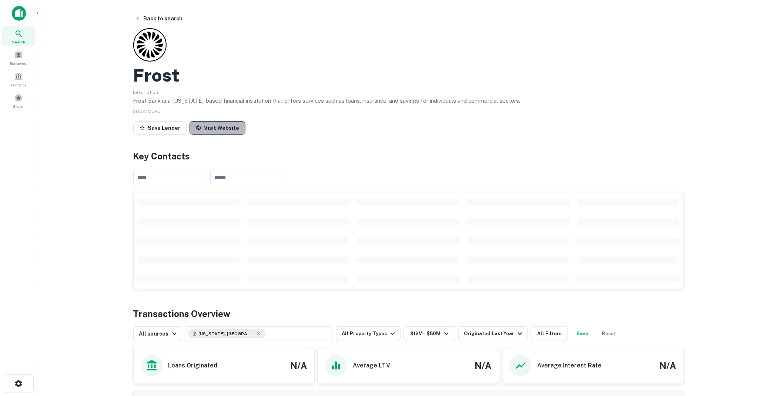
click at [219, 127] on link "Visit Website" at bounding box center [218, 127] width 56 height 13
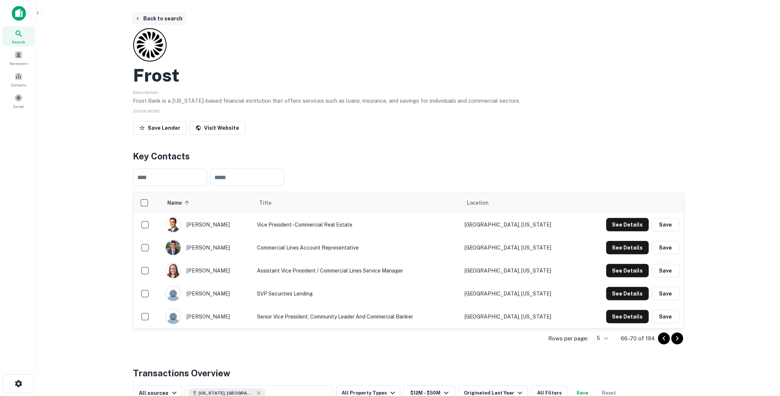
click at [164, 16] on button "Back to search" at bounding box center [159, 18] width 54 height 13
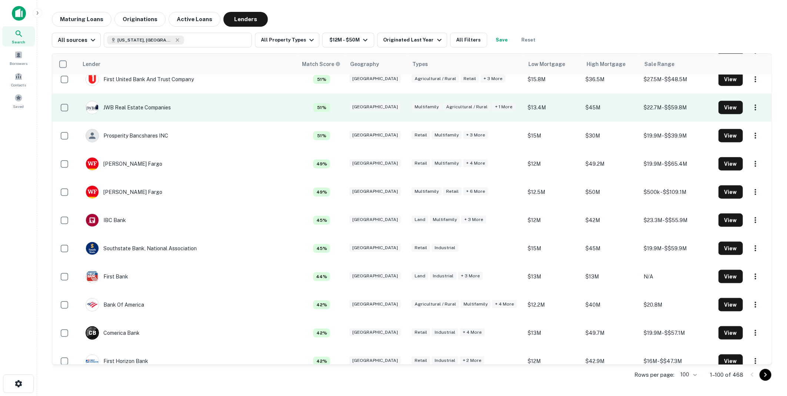
scroll to position [535, 0]
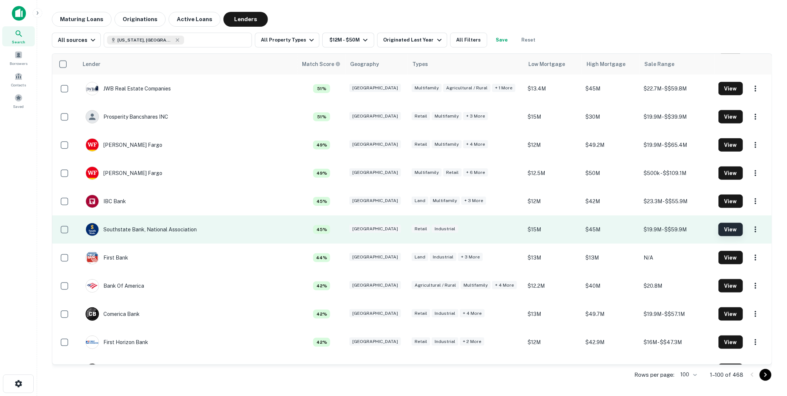
click at [718, 228] on button "View" at bounding box center [730, 229] width 24 height 13
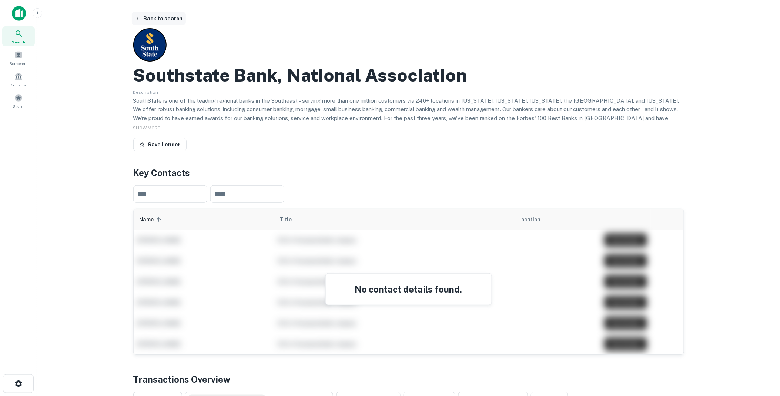
click at [152, 17] on button "Back to search" at bounding box center [159, 18] width 54 height 13
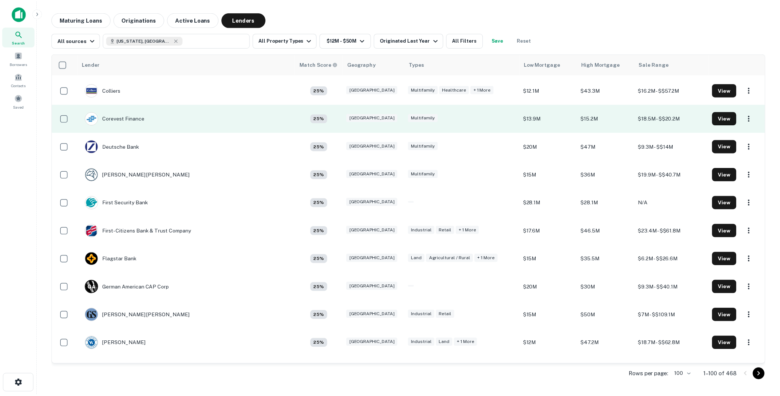
scroll to position [1728, 0]
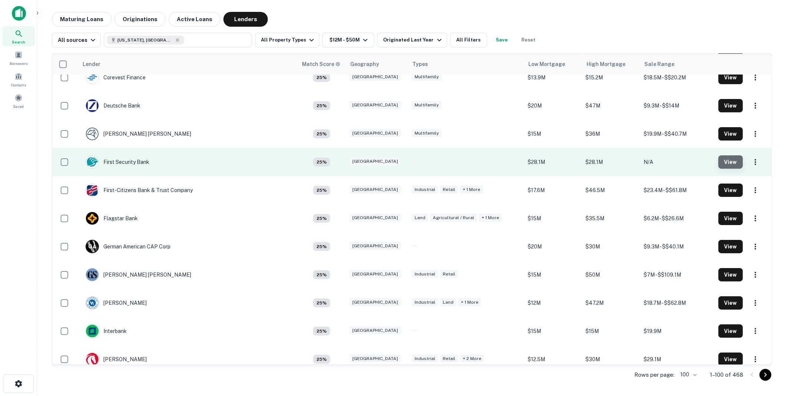
click at [718, 161] on button "View" at bounding box center [730, 161] width 24 height 13
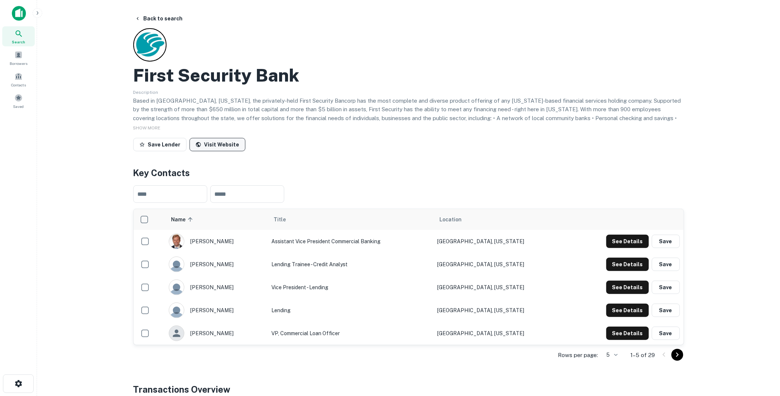
click at [216, 139] on link "Visit Website" at bounding box center [218, 144] width 56 height 13
